Goal: Task Accomplishment & Management: Manage account settings

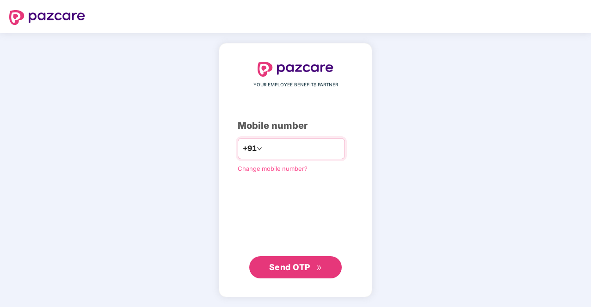
click at [295, 152] on input "number" at bounding box center [302, 148] width 76 height 15
type input "**********"
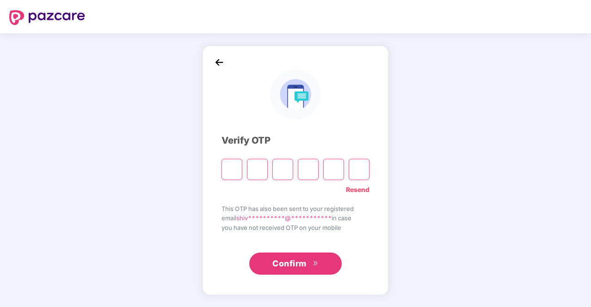
type input "*"
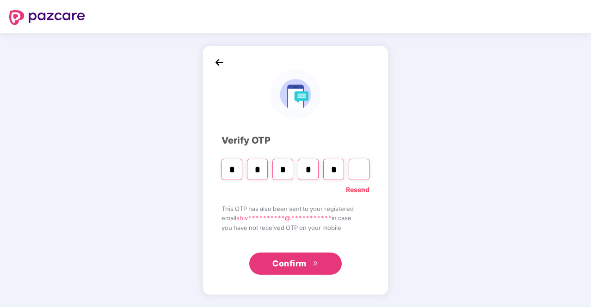
type input "*"
